Goal: Information Seeking & Learning: Learn about a topic

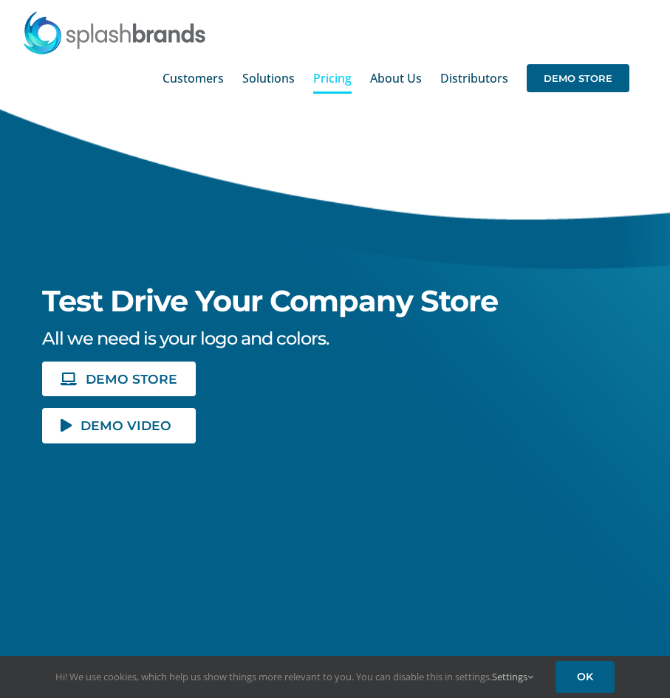
click at [331, 80] on span "Pricing" at bounding box center [332, 78] width 38 height 12
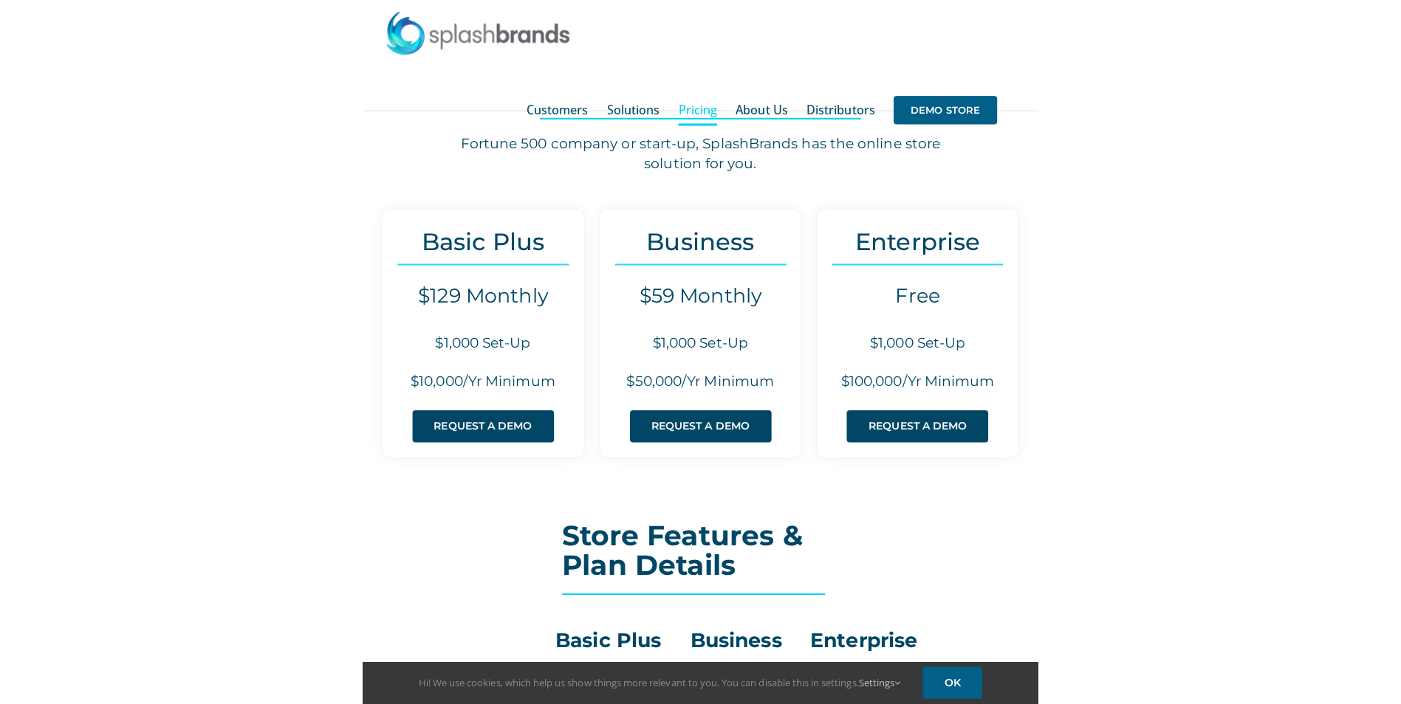
scroll to position [74, 0]
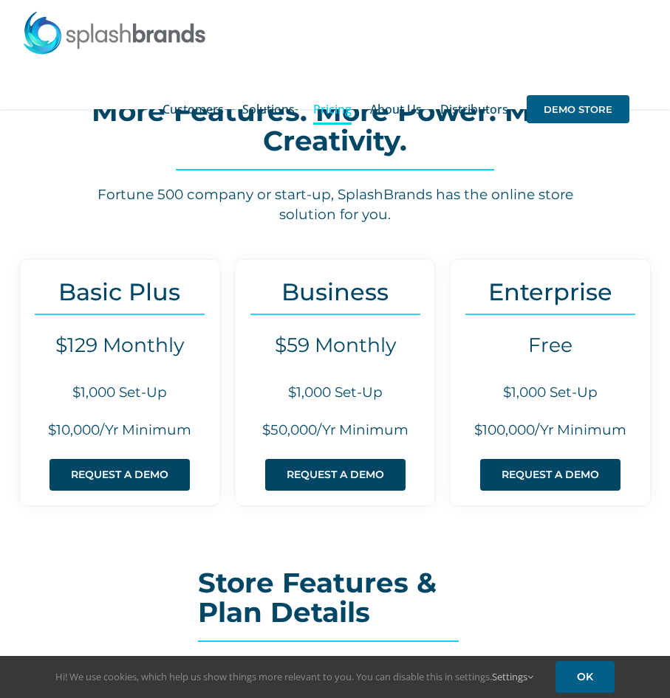
click at [155, 295] on h3 "Basic Plus" at bounding box center [119, 291] width 199 height 27
click at [152, 296] on h3 "Basic Plus" at bounding box center [119, 291] width 199 height 27
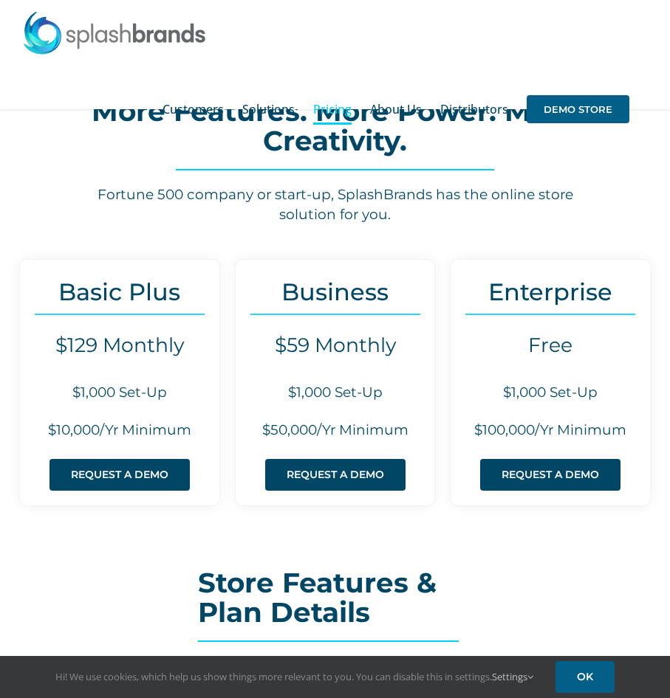
drag, startPoint x: 152, startPoint y: 296, endPoint x: 233, endPoint y: 261, distance: 88.6
click at [233, 261] on div "Business $59 Monthly $1,000 Set-Up $50,000/Yr Minimum REQUEST A DEMO" at bounding box center [335, 382] width 216 height 247
